Goal: Task Accomplishment & Management: Use online tool/utility

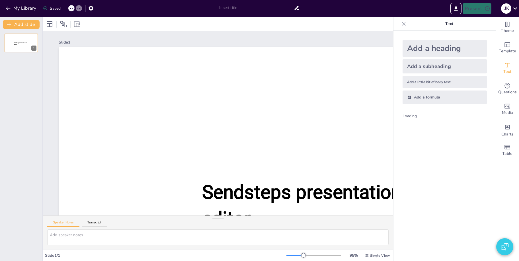
type input "Biomedische Kennis en de Toekomst van Medische Behandelingen"
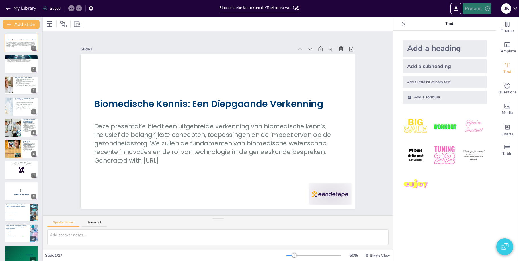
checkbox input "true"
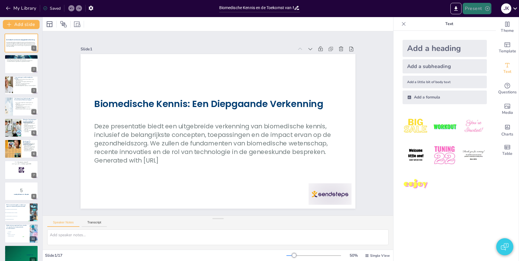
checkbox input "true"
click at [479, 9] on button "Present" at bounding box center [477, 8] width 28 height 11
click at [482, 32] on li "Play presentation" at bounding box center [485, 34] width 45 height 9
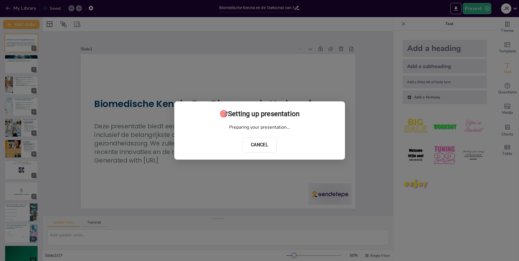
checkbox input "true"
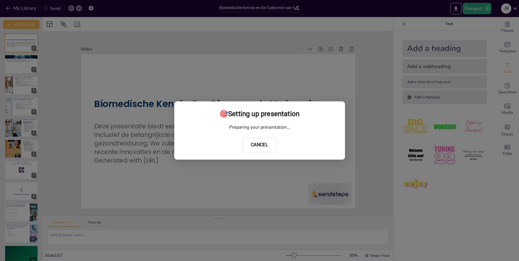
checkbox input "true"
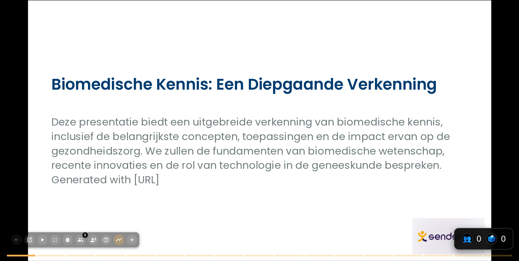
checkbox input "true"
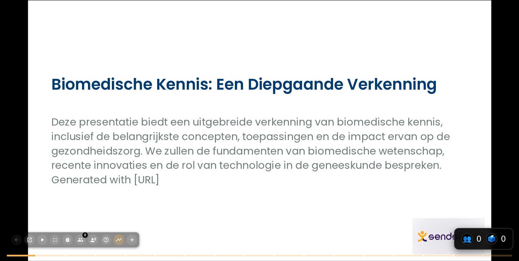
checkbox input "true"
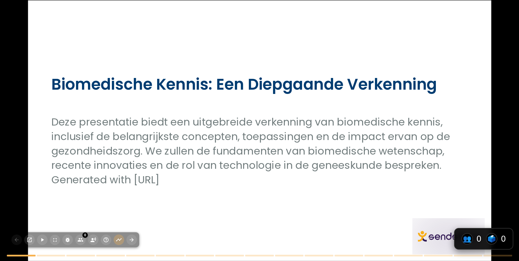
checkbox input "true"
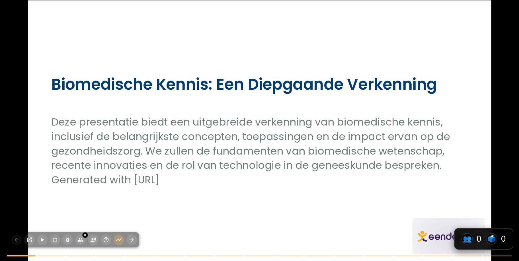
checkbox input "true"
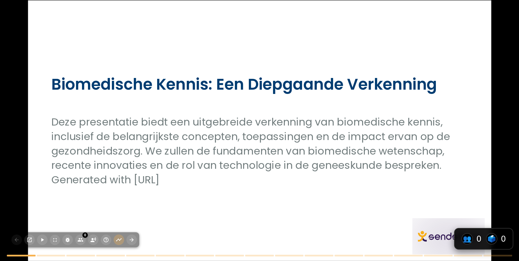
checkbox input "true"
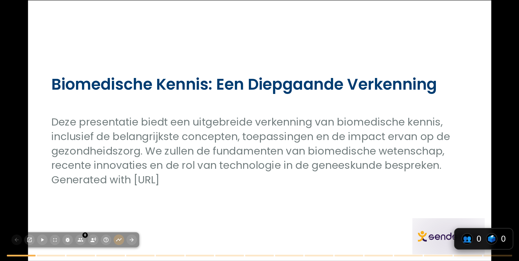
checkbox input "true"
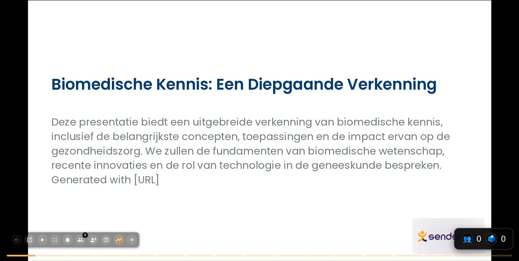
checkbox input "true"
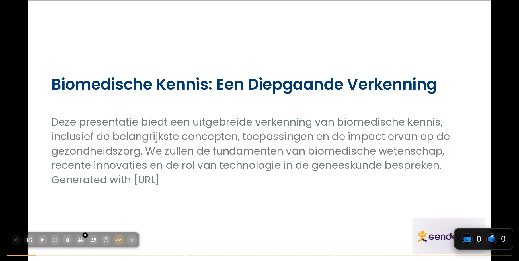
checkbox input "true"
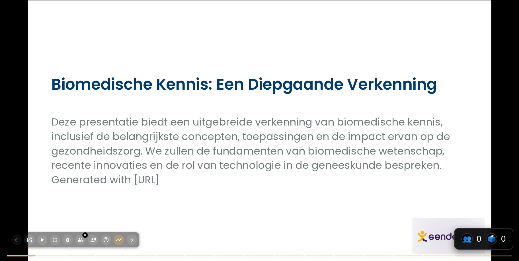
checkbox input "true"
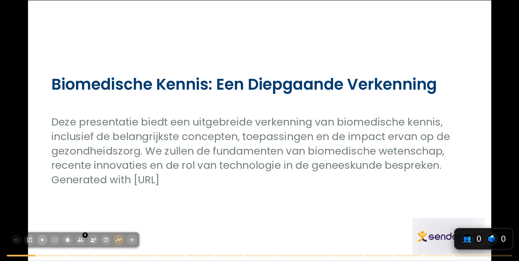
checkbox input "true"
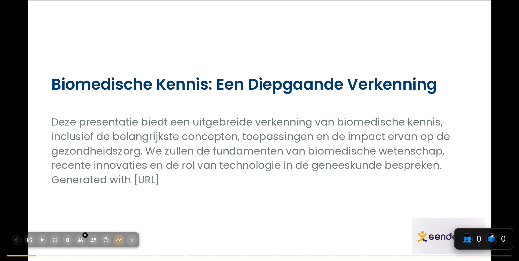
checkbox input "true"
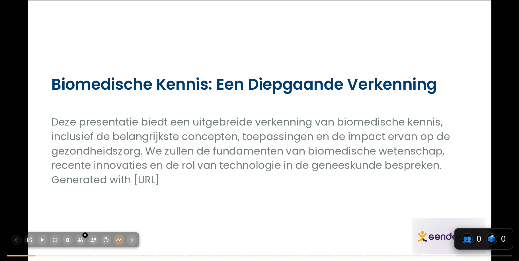
checkbox input "true"
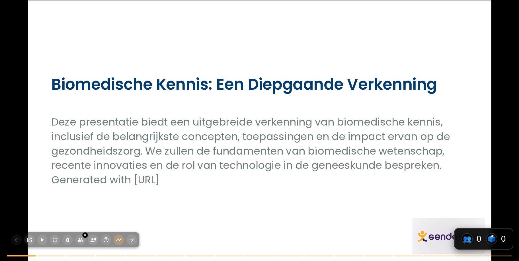
checkbox input "true"
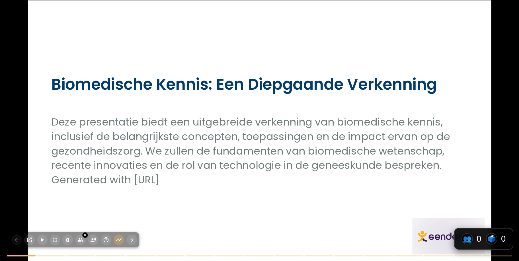
checkbox input "true"
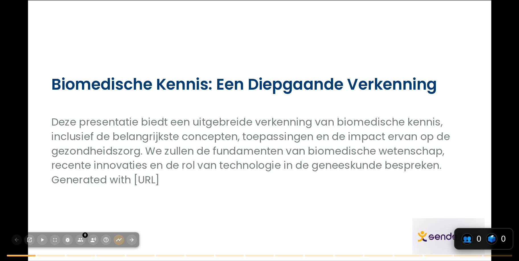
checkbox input "true"
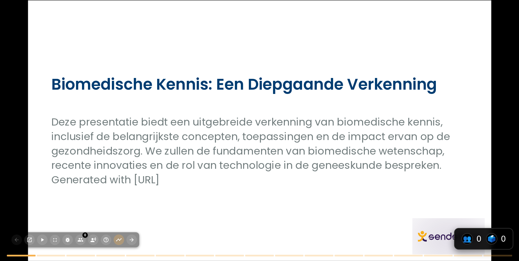
checkbox input "true"
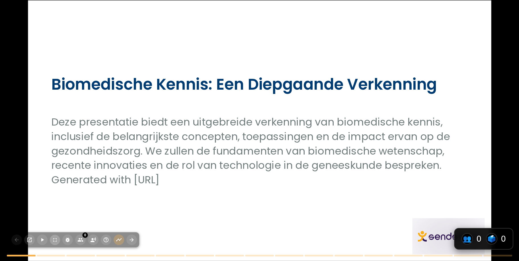
checkbox input "true"
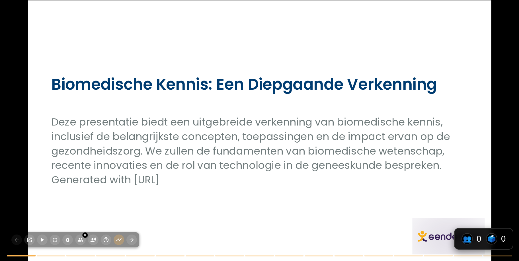
checkbox input "true"
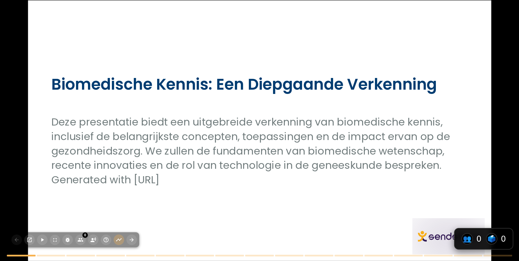
checkbox input "true"
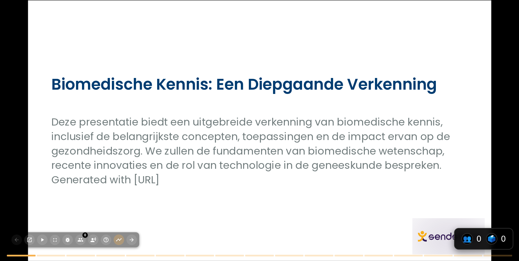
checkbox input "true"
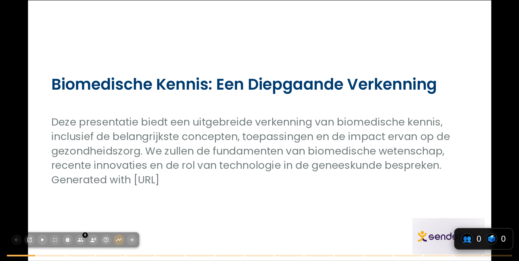
checkbox input "true"
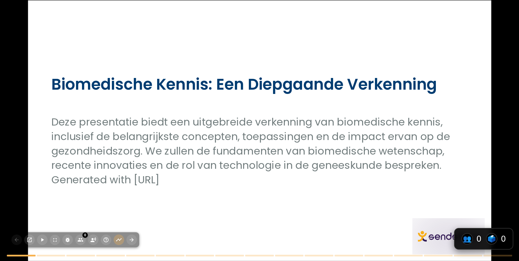
checkbox input "true"
click at [42, 241] on icon "button" at bounding box center [42, 239] width 3 height 3
checkbox input "true"
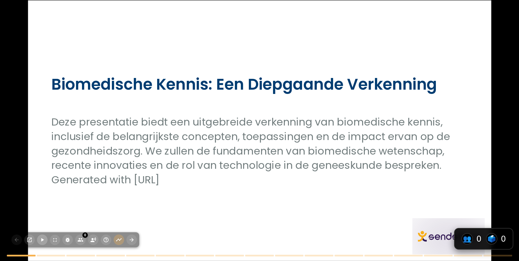
checkbox input "true"
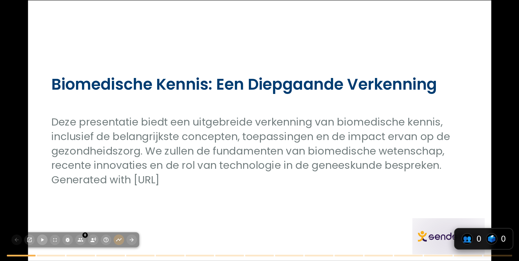
checkbox input "true"
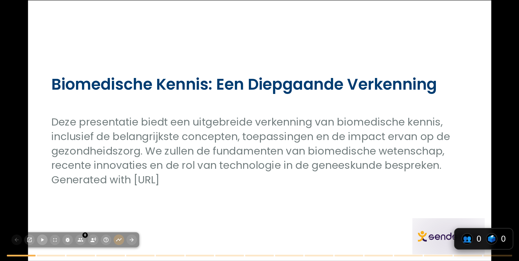
checkbox input "true"
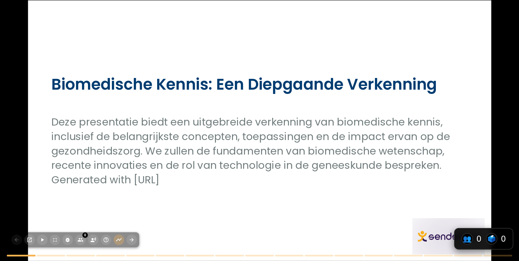
checkbox input "true"
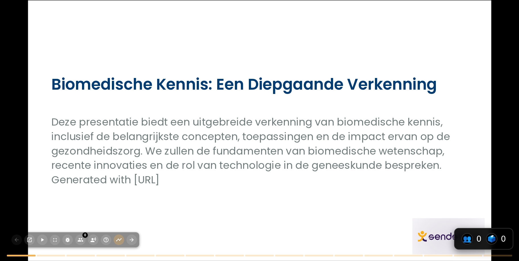
checkbox input "true"
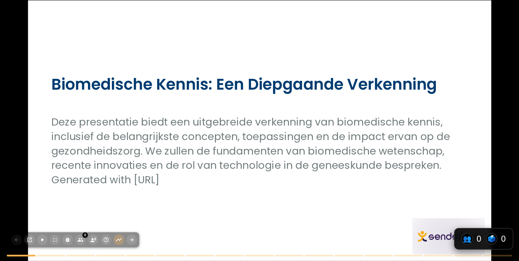
checkbox input "true"
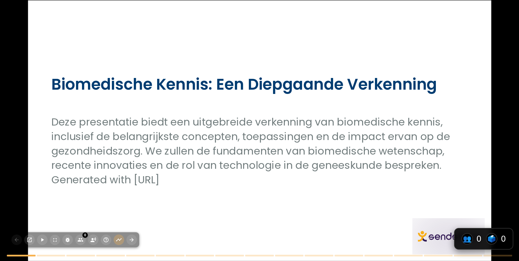
checkbox input "true"
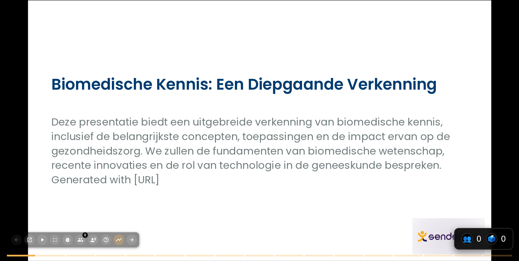
checkbox input "true"
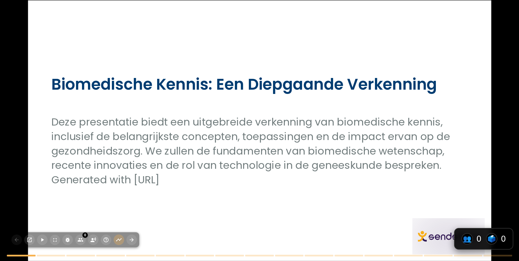
checkbox input "true"
drag, startPoint x: 380, startPoint y: 35, endPoint x: 383, endPoint y: 36, distance: 3.1
click at [383, 36] on div at bounding box center [259, 130] width 463 height 261
drag, startPoint x: 413, startPoint y: 30, endPoint x: 90, endPoint y: 24, distance: 323.3
click at [185, 21] on div at bounding box center [259, 130] width 463 height 261
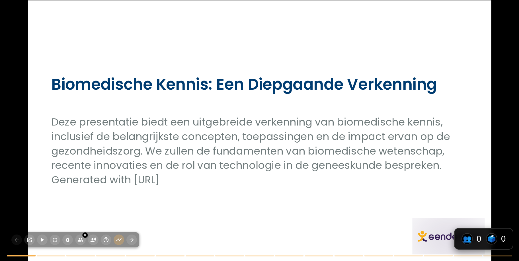
drag, startPoint x: 90, startPoint y: 24, endPoint x: 73, endPoint y: 24, distance: 16.8
click at [82, 25] on div at bounding box center [259, 130] width 463 height 261
drag, startPoint x: 68, startPoint y: 23, endPoint x: 359, endPoint y: 38, distance: 291.4
click at [108, 20] on div at bounding box center [259, 130] width 463 height 261
drag, startPoint x: 359, startPoint y: 38, endPoint x: 449, endPoint y: 40, distance: 90.0
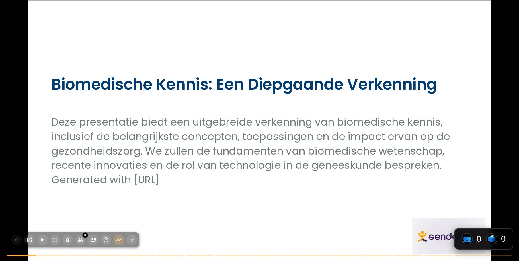
click at [375, 39] on div at bounding box center [259, 130] width 463 height 261
drag, startPoint x: 453, startPoint y: 39, endPoint x: 367, endPoint y: 57, distance: 87.6
click at [453, 39] on div at bounding box center [259, 130] width 463 height 261
checkbox input "true"
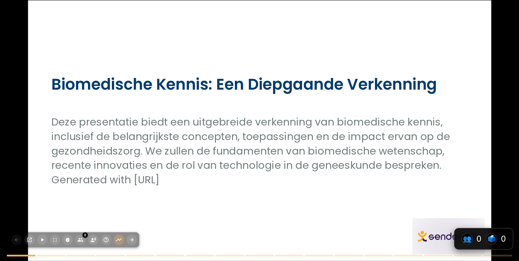
checkbox input "true"
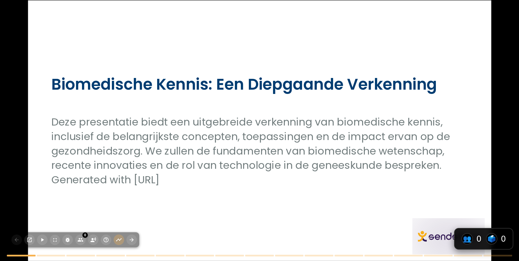
checkbox input "true"
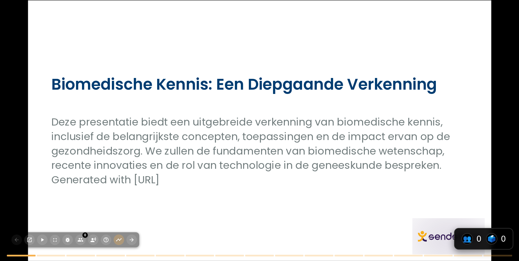
drag, startPoint x: 226, startPoint y: 88, endPoint x: 161, endPoint y: 91, distance: 64.4
click at [189, 84] on div "Biomedische Kennis: Een Diepgaande Verkenning" at bounding box center [259, 83] width 417 height 33
checkbox input "true"
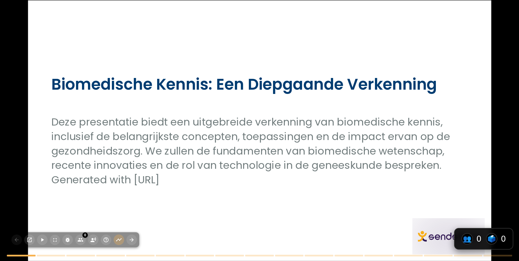
checkbox input "true"
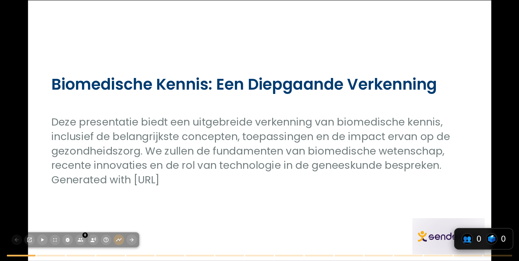
checkbox input "true"
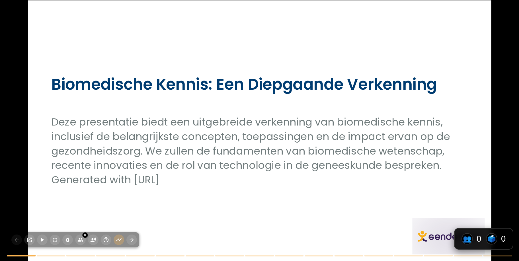
checkbox input "true"
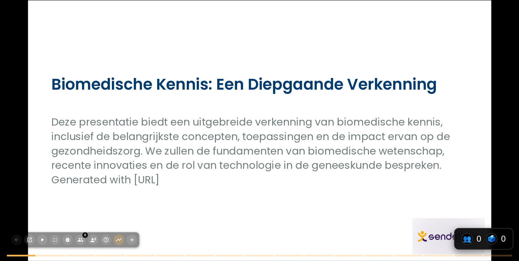
checkbox input "true"
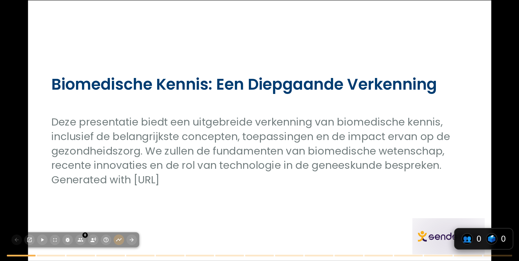
checkbox input "true"
drag, startPoint x: 161, startPoint y: 91, endPoint x: 85, endPoint y: 129, distance: 85.8
click at [85, 0] on div "Biomedische Kennis: Een Diepgaande Verkenning Deze presentatie biedt een uitgeb…" at bounding box center [259, 0] width 463 height 0
checkbox input "true"
drag, startPoint x: 289, startPoint y: 142, endPoint x: 300, endPoint y: 134, distance: 13.4
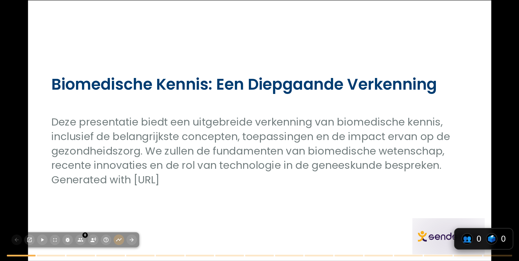
click at [302, 136] on p "Deze presentatie biedt een uitgebreide verkenning van biomedische kennis, inclu…" at bounding box center [259, 144] width 417 height 58
drag, startPoint x: 297, startPoint y: 130, endPoint x: 296, endPoint y: 128, distance: 3.1
click at [296, 128] on p "Deze presentatie biedt een uitgebreide verkenning van biomedische kennis, inclu…" at bounding box center [259, 144] width 417 height 58
drag, startPoint x: 288, startPoint y: 126, endPoint x: 256, endPoint y: 114, distance: 34.4
click at [269, 120] on p "Deze presentatie biedt een uitgebreide verkenning van biomedische kennis, inclu…" at bounding box center [259, 144] width 417 height 58
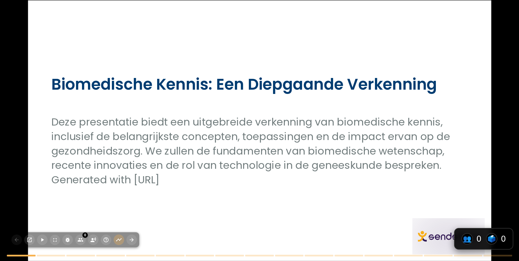
drag, startPoint x: 232, startPoint y: 106, endPoint x: 235, endPoint y: 105, distance: 3.4
click at [234, 105] on div "Deze presentatie biedt een uitgebreide verkenning van biomedische kennis, inclu…" at bounding box center [259, 151] width 417 height 93
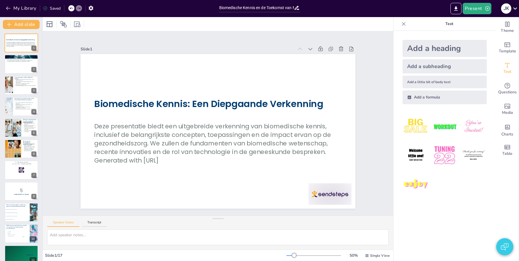
click at [504, 9] on div "J K" at bounding box center [506, 8] width 10 height 10
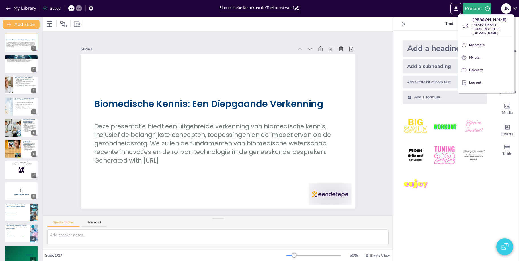
click at [512, 7] on div at bounding box center [259, 130] width 519 height 261
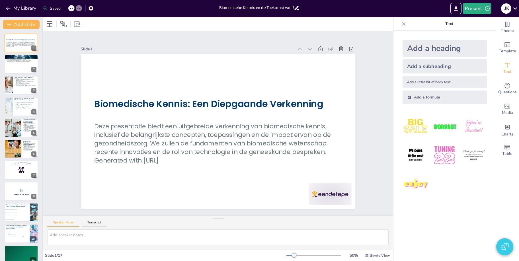
click at [346, 14] on div "Present J K" at bounding box center [411, 8] width 216 height 11
click at [54, 46] on div "Slide 1 Biomedische Kennis: Een Diepgaande Verkenning Deze presentatie biedt ee…" at bounding box center [218, 123] width 351 height 184
click at [56, 42] on div "Slide 1 Biomedische Kennis: Een Diepgaande Verkenning Deze presentatie biedt ee…" at bounding box center [218, 123] width 351 height 184
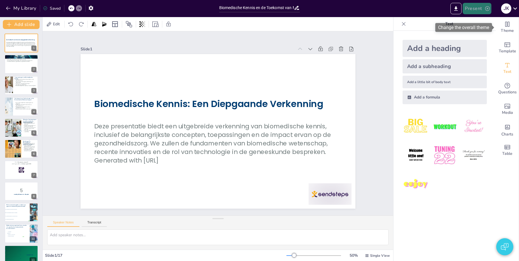
click at [477, 11] on button "Present" at bounding box center [477, 8] width 28 height 11
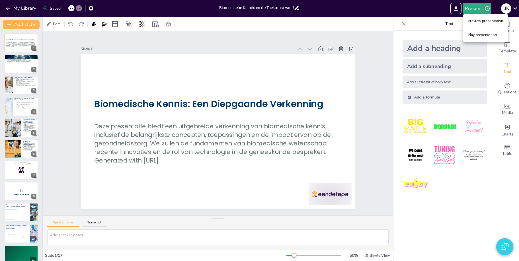
click at [479, 34] on li "Play presentation" at bounding box center [485, 34] width 45 height 9
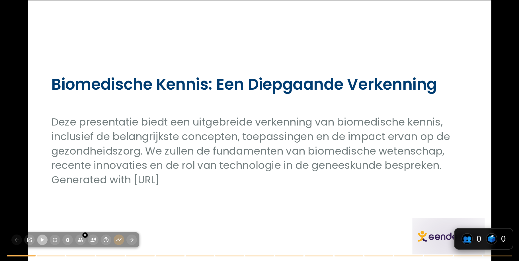
click at [38, 240] on button "button" at bounding box center [42, 240] width 11 height 11
click at [41, 238] on icon "button" at bounding box center [42, 240] width 6 height 6
click at [42, 239] on icon "button" at bounding box center [42, 240] width 6 height 6
click at [29, 239] on icon "button" at bounding box center [29, 240] width 6 height 6
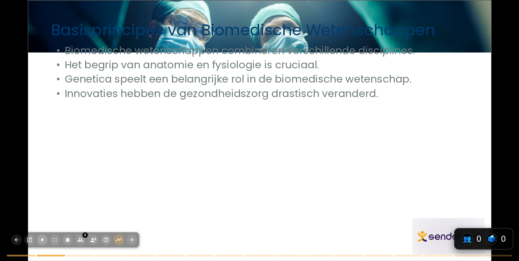
click at [54, 57] on p "Biomedische wetenschappen combineren verschillende disciplines." at bounding box center [259, 50] width 417 height 15
click at [19, 68] on div "Basisprincipes van Biomedische Wetenschappen Biomedische wetenschappen combiner…" at bounding box center [259, 130] width 519 height 261
